Goal: Task Accomplishment & Management: Manage account settings

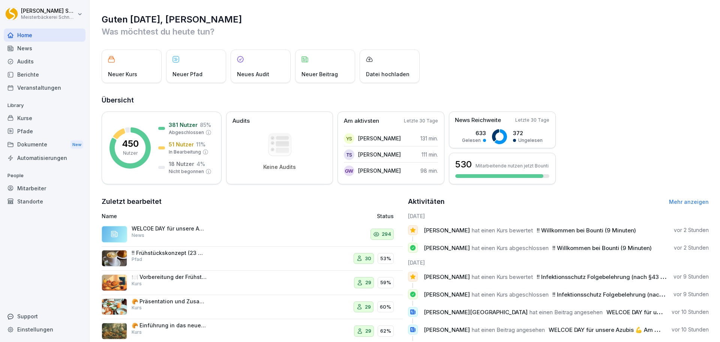
click at [41, 118] on div "Kurse" at bounding box center [45, 117] width 82 height 13
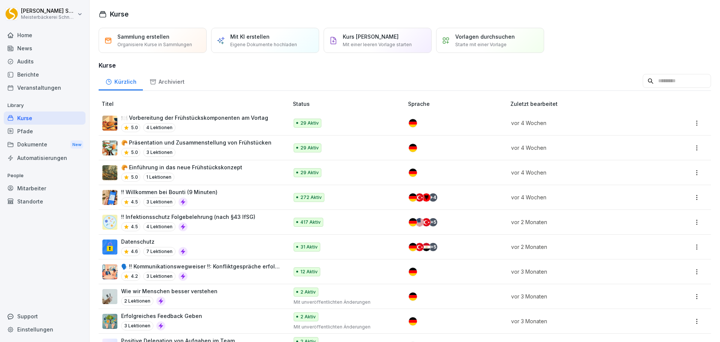
click at [210, 199] on div "4.5 3 Lektionen" at bounding box center [169, 201] width 96 height 9
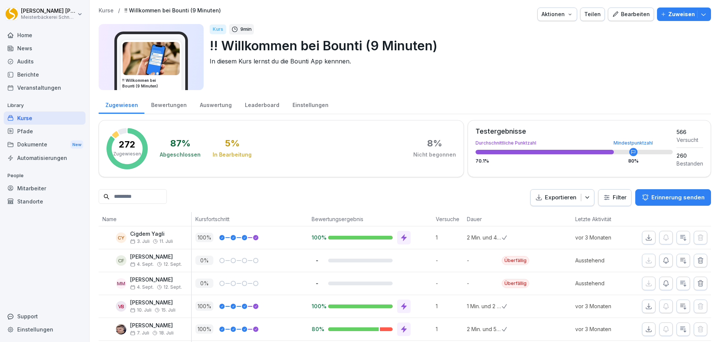
click at [155, 196] on input at bounding box center [133, 196] width 68 height 15
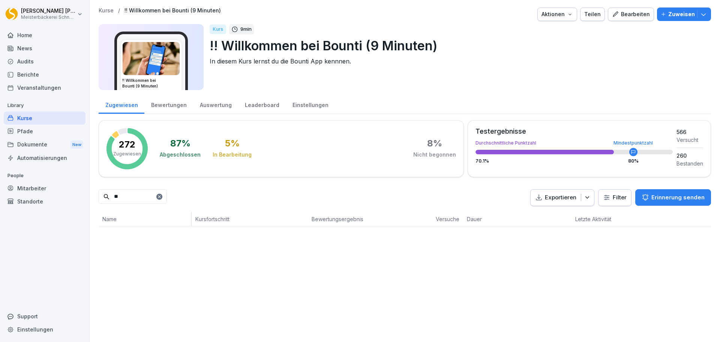
type input "*"
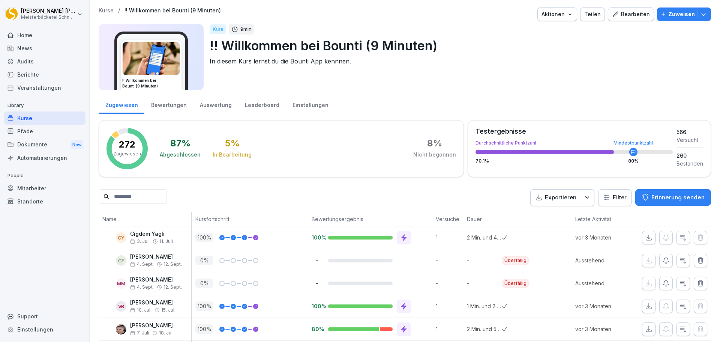
click at [46, 189] on div "Mitarbeiter" at bounding box center [45, 188] width 82 height 13
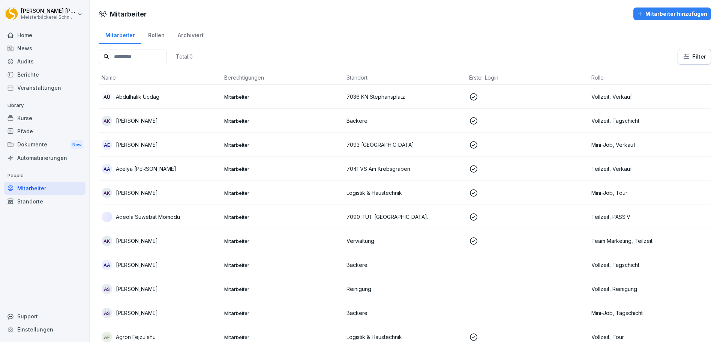
click at [143, 57] on input at bounding box center [133, 57] width 68 height 15
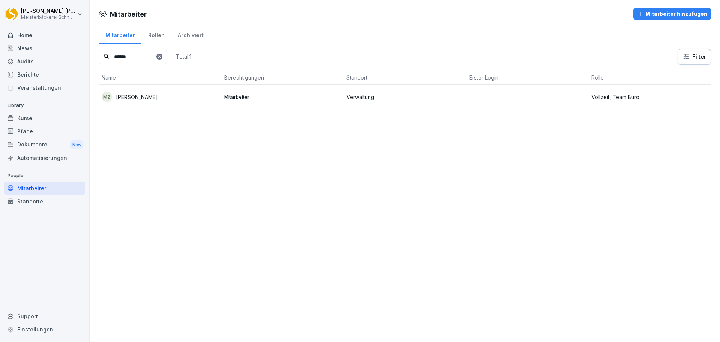
type input "******"
click at [162, 56] on icon at bounding box center [159, 56] width 5 height 5
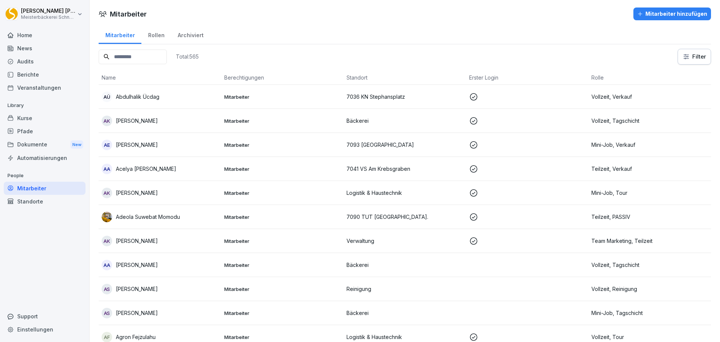
click at [39, 122] on div "Kurse" at bounding box center [45, 117] width 82 height 13
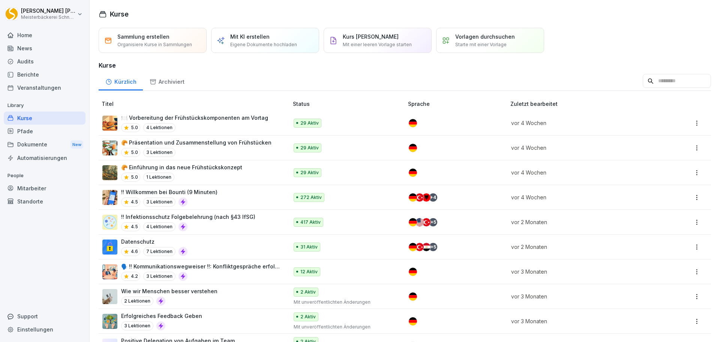
click at [219, 197] on div "!! Willkommen bei Bounti (9 Minuten) 4.5 3 Lektionen" at bounding box center [191, 197] width 179 height 18
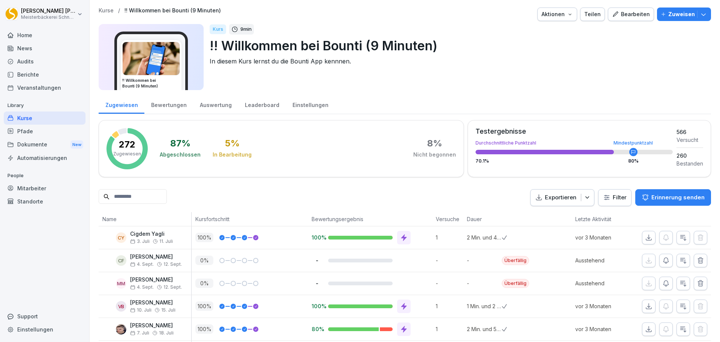
click at [701, 15] on icon "button" at bounding box center [704, 15] width 8 height 8
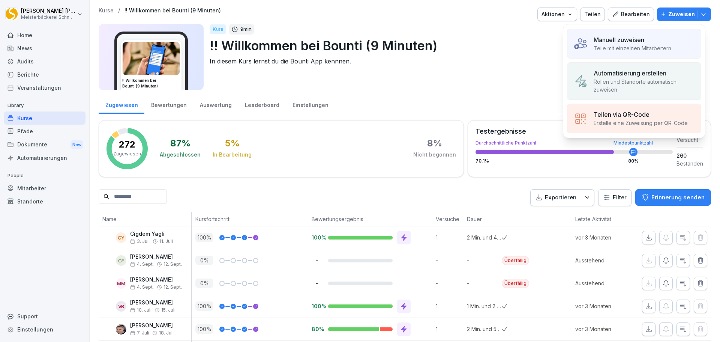
click at [638, 44] on p "Manuell zuweisen" at bounding box center [619, 39] width 51 height 9
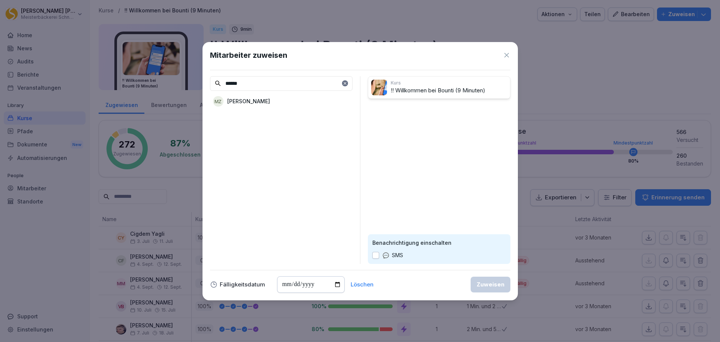
type input "******"
click at [257, 98] on p "[PERSON_NAME]" at bounding box center [248, 101] width 43 height 8
click at [337, 284] on input "date" at bounding box center [311, 284] width 68 height 17
type input "**********"
click at [484, 286] on div "Zuweisen" at bounding box center [491, 284] width 28 height 8
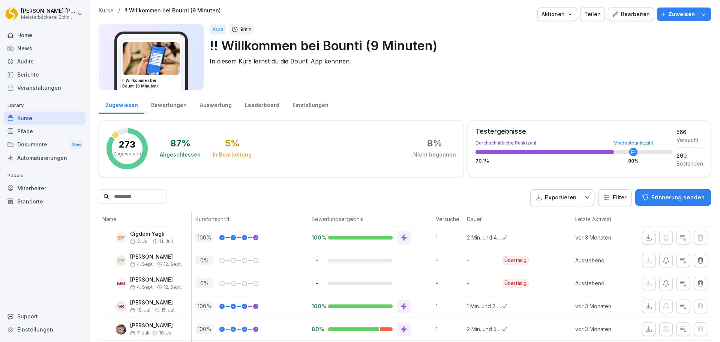
click at [700, 12] on icon "button" at bounding box center [704, 15] width 8 height 8
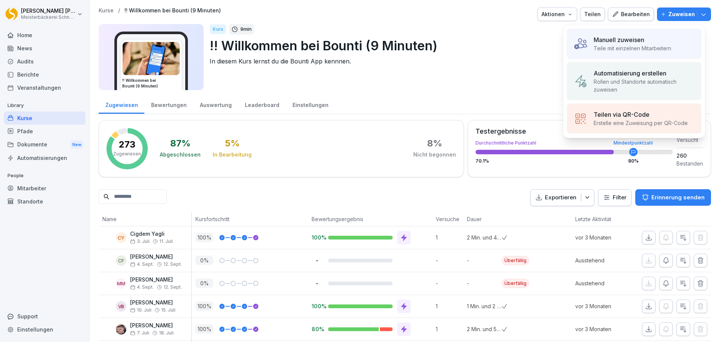
click at [639, 47] on p "Teile mit einzelnen Mitarbeitern" at bounding box center [633, 48] width 78 height 8
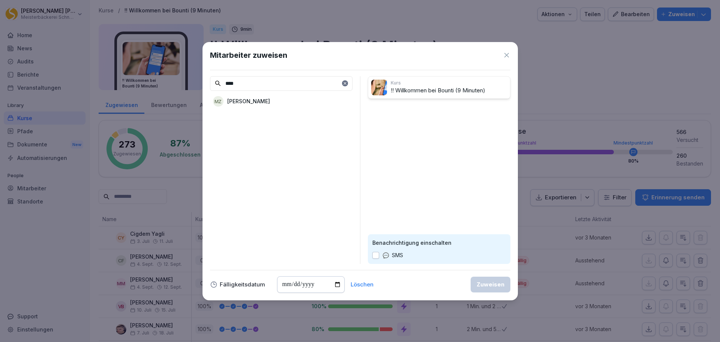
type input "****"
click at [270, 100] on p "[PERSON_NAME]" at bounding box center [248, 101] width 43 height 8
click at [414, 106] on p "[PERSON_NAME]" at bounding box center [406, 109] width 43 height 8
click at [506, 57] on icon at bounding box center [507, 55] width 8 height 8
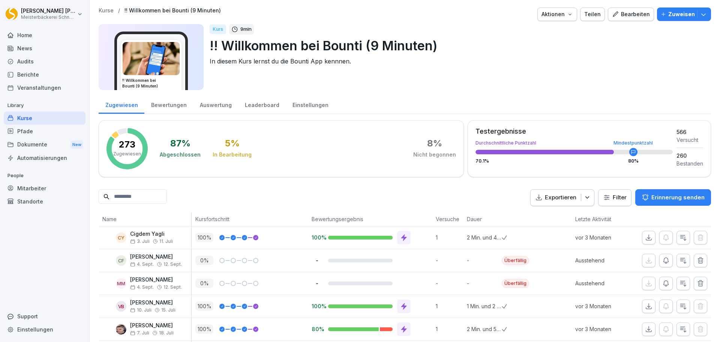
click at [35, 120] on div "Kurse" at bounding box center [45, 117] width 82 height 13
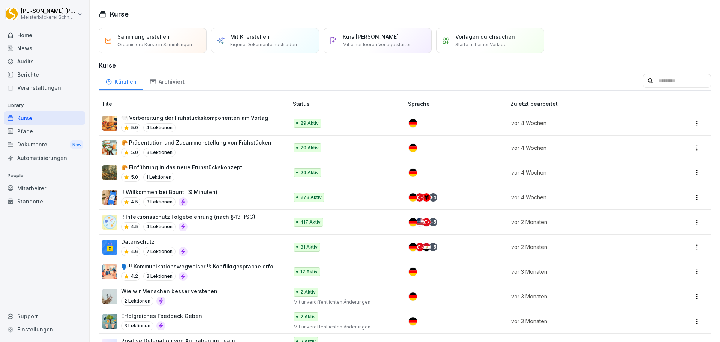
click at [205, 247] on div "Datenschutz 4.6 7 Lektionen" at bounding box center [191, 247] width 179 height 18
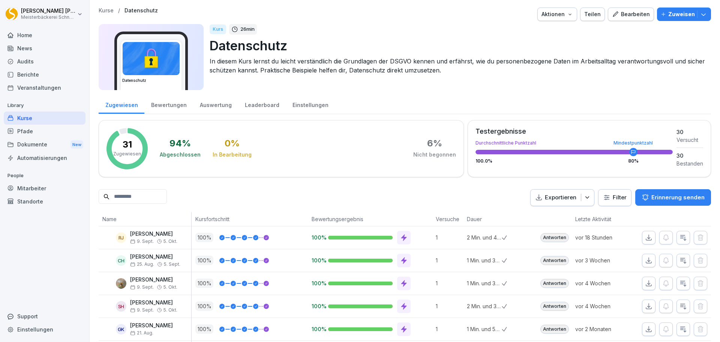
click at [701, 16] on icon "button" at bounding box center [704, 15] width 8 height 8
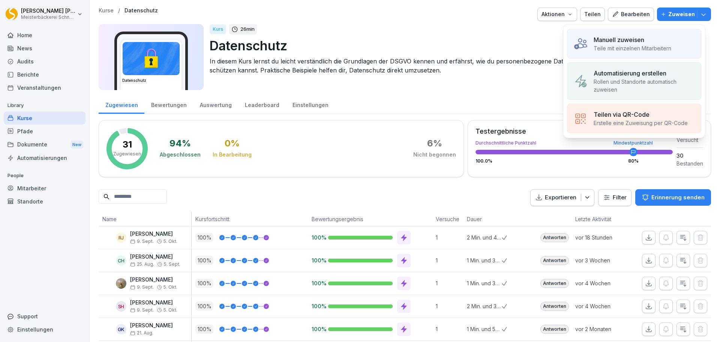
click at [662, 42] on div "Manuell zuweisen" at bounding box center [633, 39] width 78 height 9
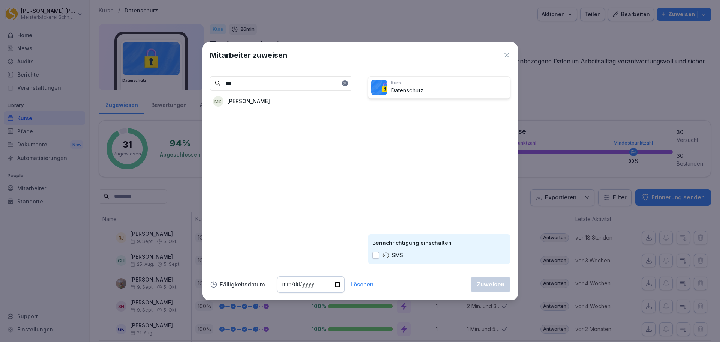
type input "***"
click at [253, 102] on p "[PERSON_NAME]" at bounding box center [248, 101] width 43 height 8
click at [337, 286] on input "date" at bounding box center [311, 284] width 68 height 17
type input "**********"
drag, startPoint x: 431, startPoint y: 277, endPoint x: 457, endPoint y: 291, distance: 29.4
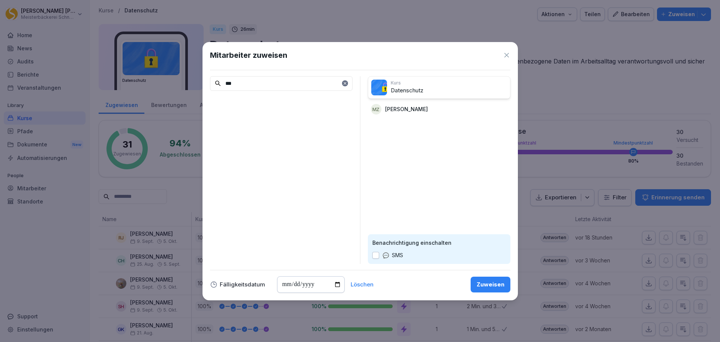
click at [431, 277] on div "**********" at bounding box center [360, 284] width 301 height 17
click at [487, 286] on div "Zuweisen" at bounding box center [491, 284] width 28 height 8
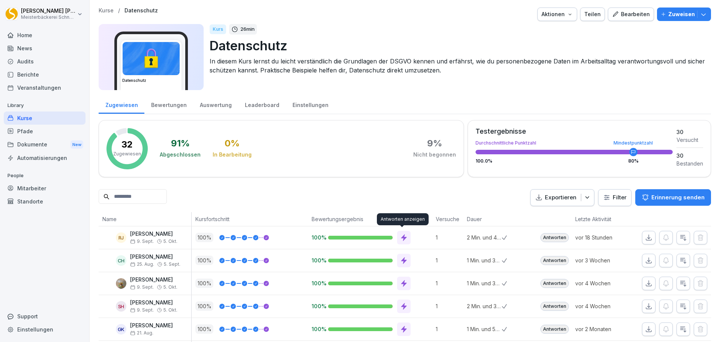
drag, startPoint x: 408, startPoint y: 236, endPoint x: 371, endPoint y: 140, distance: 103.1
click at [371, 140] on div "91 % Abgeschlossen 0 % In Bearbeitung 9 % Nicht begonnen" at bounding box center [308, 148] width 296 height 41
drag, startPoint x: 343, startPoint y: 40, endPoint x: 280, endPoint y: 162, distance: 137.8
click at [280, 162] on div "91 % Abgeschlossen 0 % In Bearbeitung 9 % Nicht begonnen" at bounding box center [308, 148] width 296 height 41
click at [82, 17] on html "[PERSON_NAME] Meisterbäckerei [PERSON_NAME] Home News Audits Berichte Veranstal…" at bounding box center [360, 171] width 720 height 342
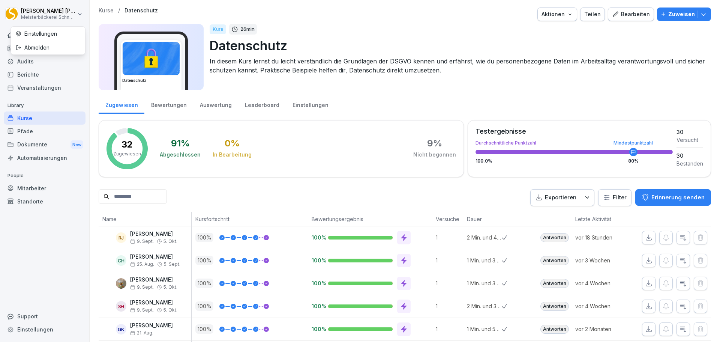
click at [57, 50] on div "Abmelden" at bounding box center [48, 48] width 74 height 14
